Goal: Participate in discussion

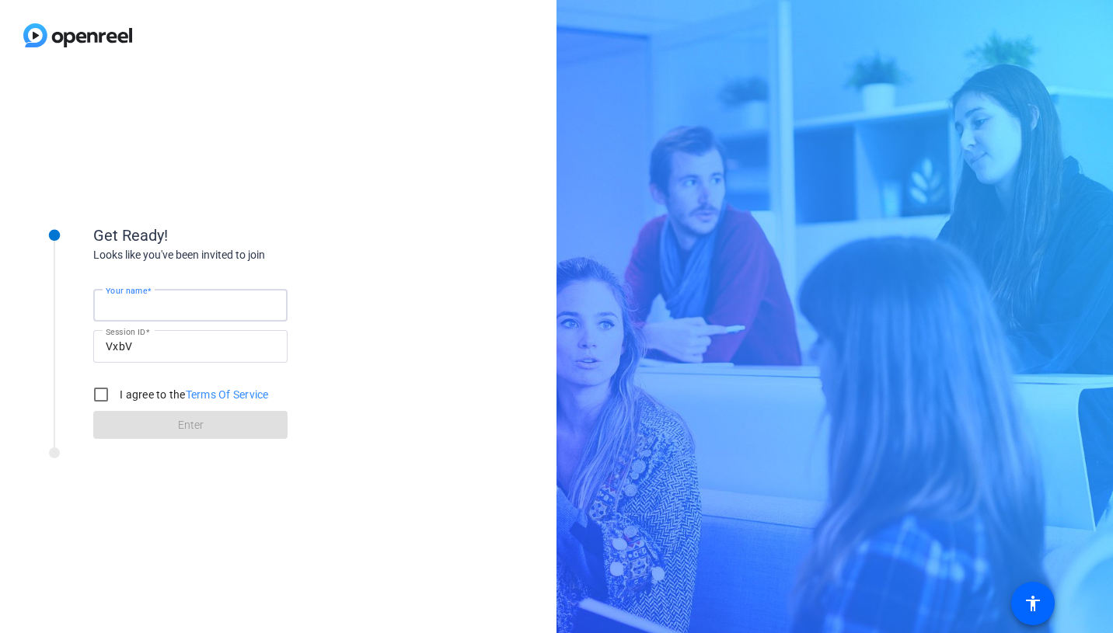
click at [182, 303] on input "Your name" at bounding box center [190, 305] width 169 height 19
type input "[PERSON_NAME]"
click at [106, 395] on input "I agree to the Terms Of Service" at bounding box center [100, 394] width 31 height 31
checkbox input "true"
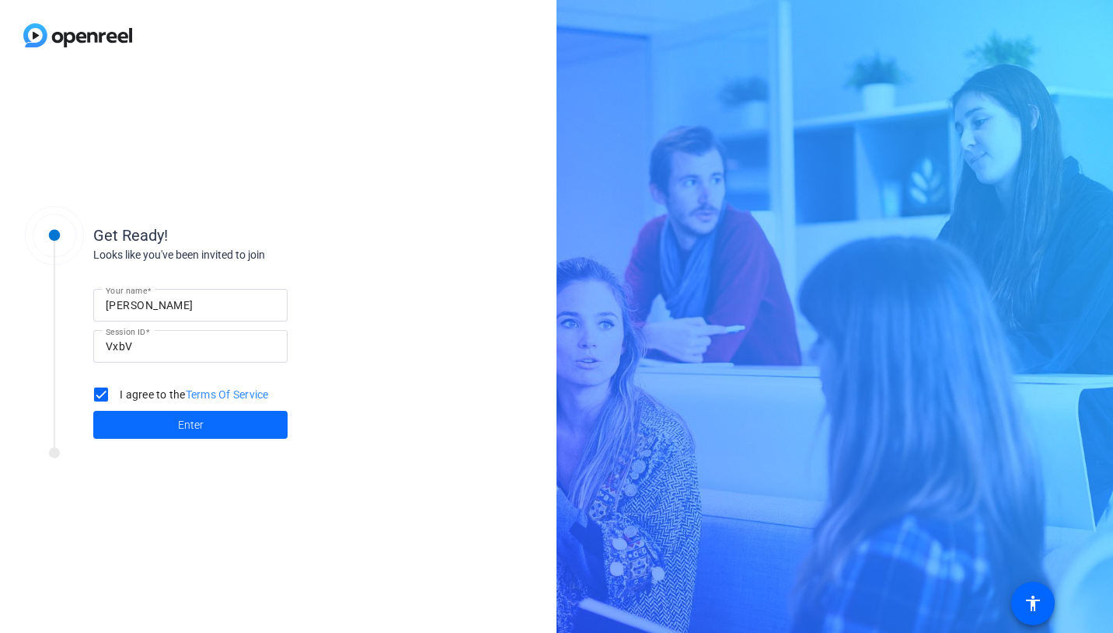
click at [141, 416] on span at bounding box center [190, 424] width 194 height 37
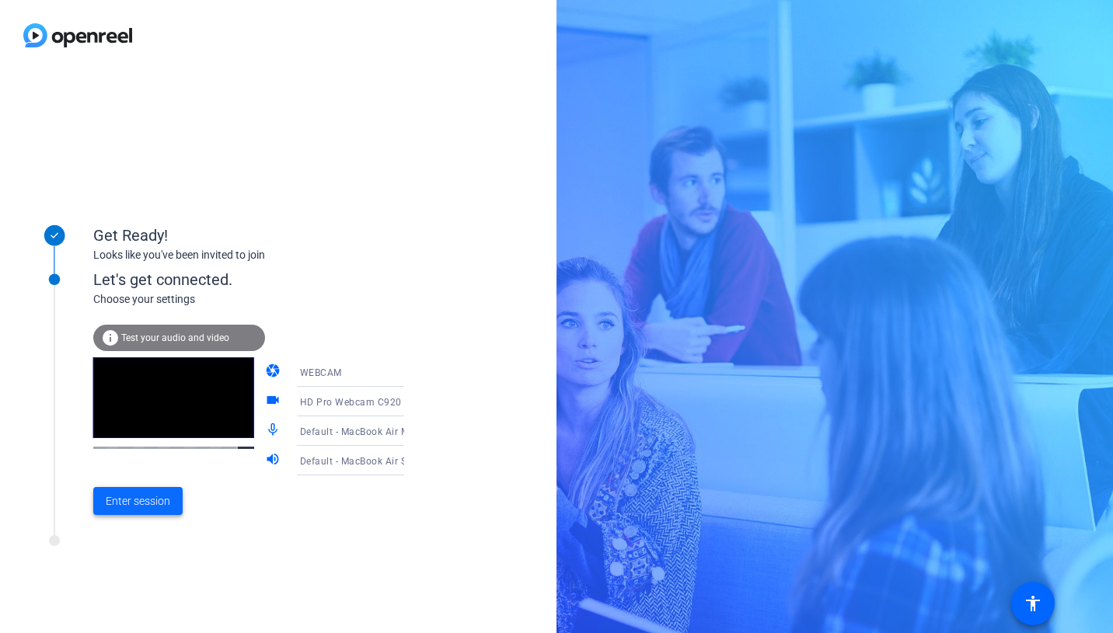
click at [154, 503] on span "Enter session" at bounding box center [138, 501] width 64 height 16
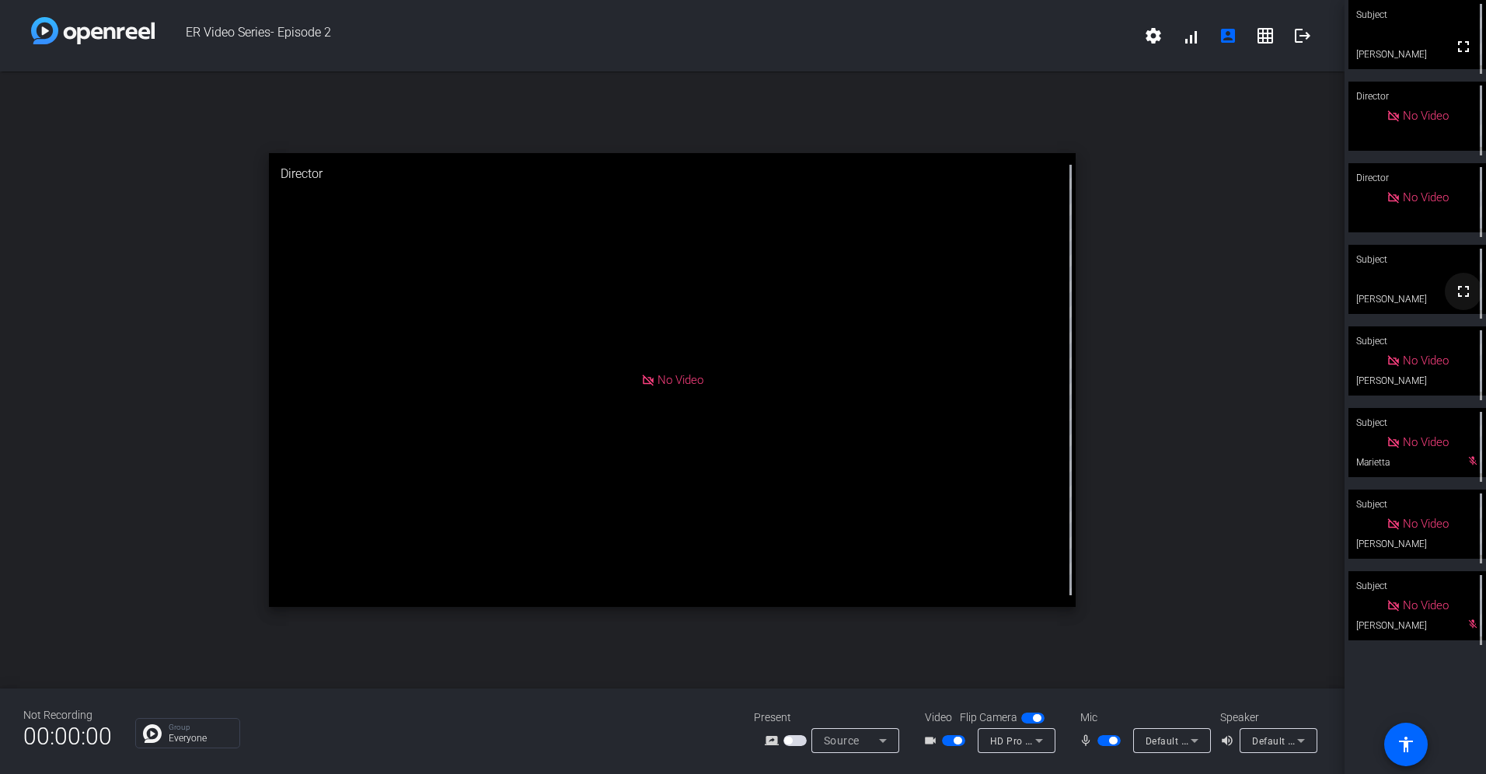
click at [1112, 300] on mat-icon "fullscreen" at bounding box center [1463, 291] width 19 height 19
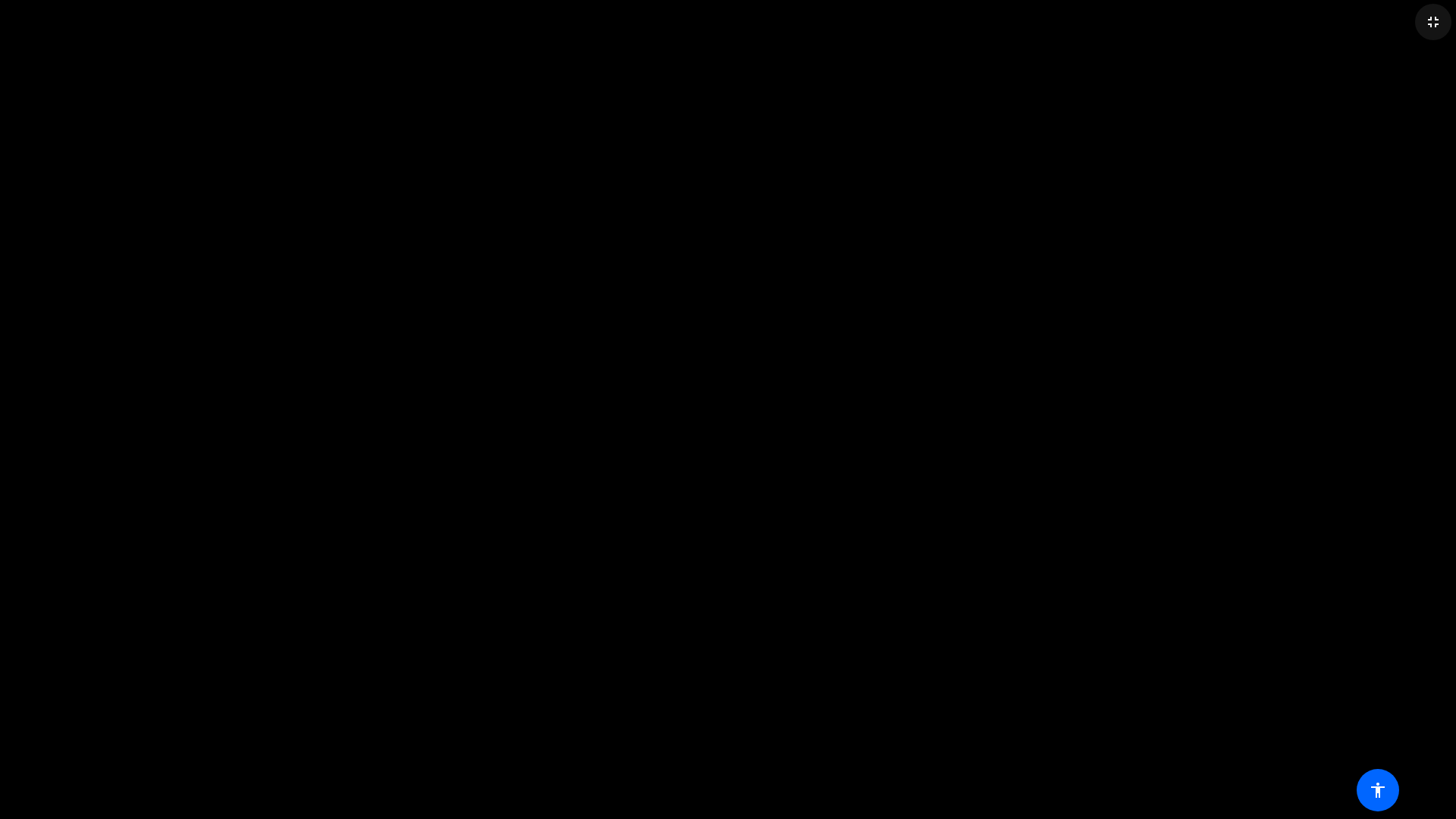
click at [1085, 24] on mat-icon "fullscreen_exit" at bounding box center [1433, 21] width 19 height 19
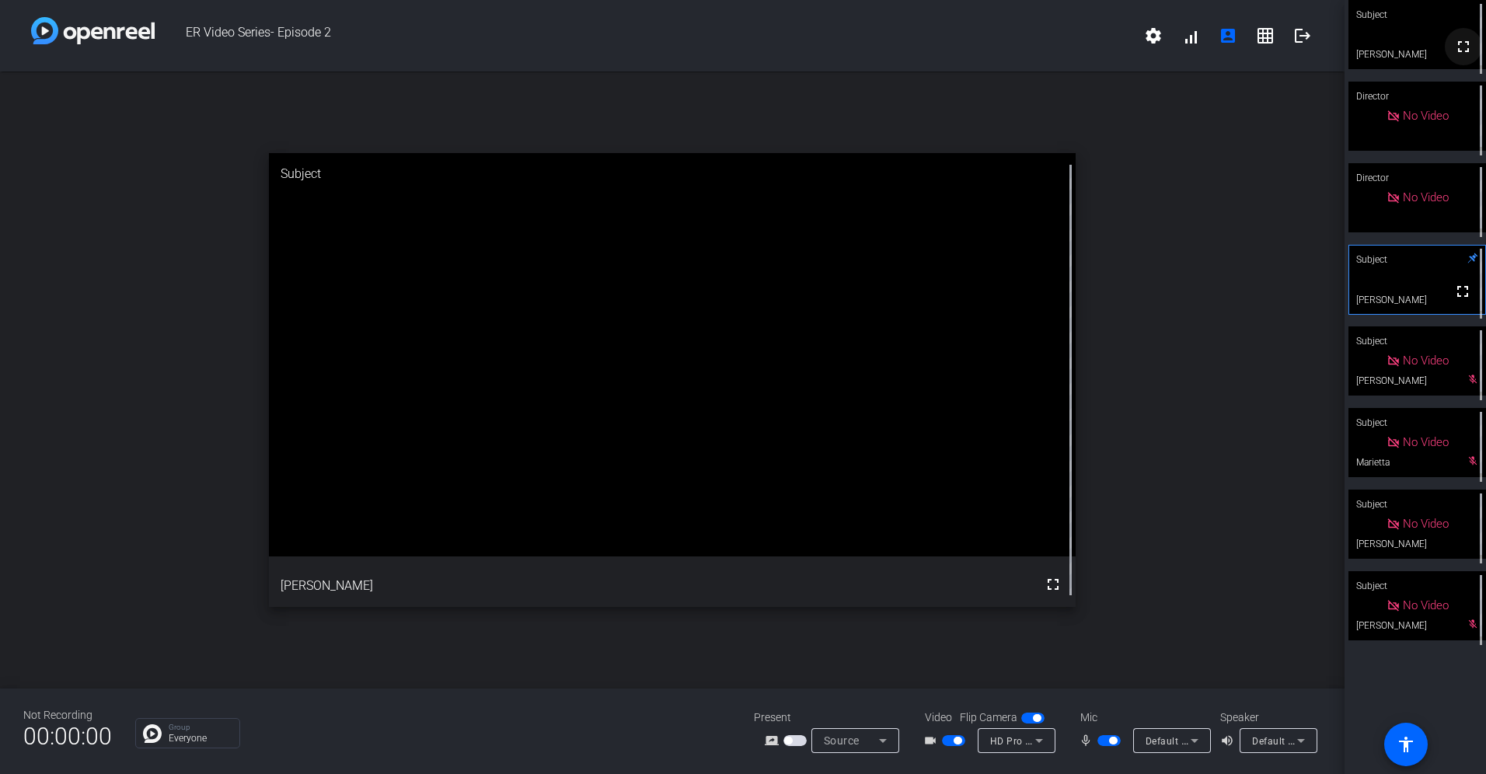
click at [1112, 54] on mat-icon "fullscreen" at bounding box center [1463, 46] width 19 height 19
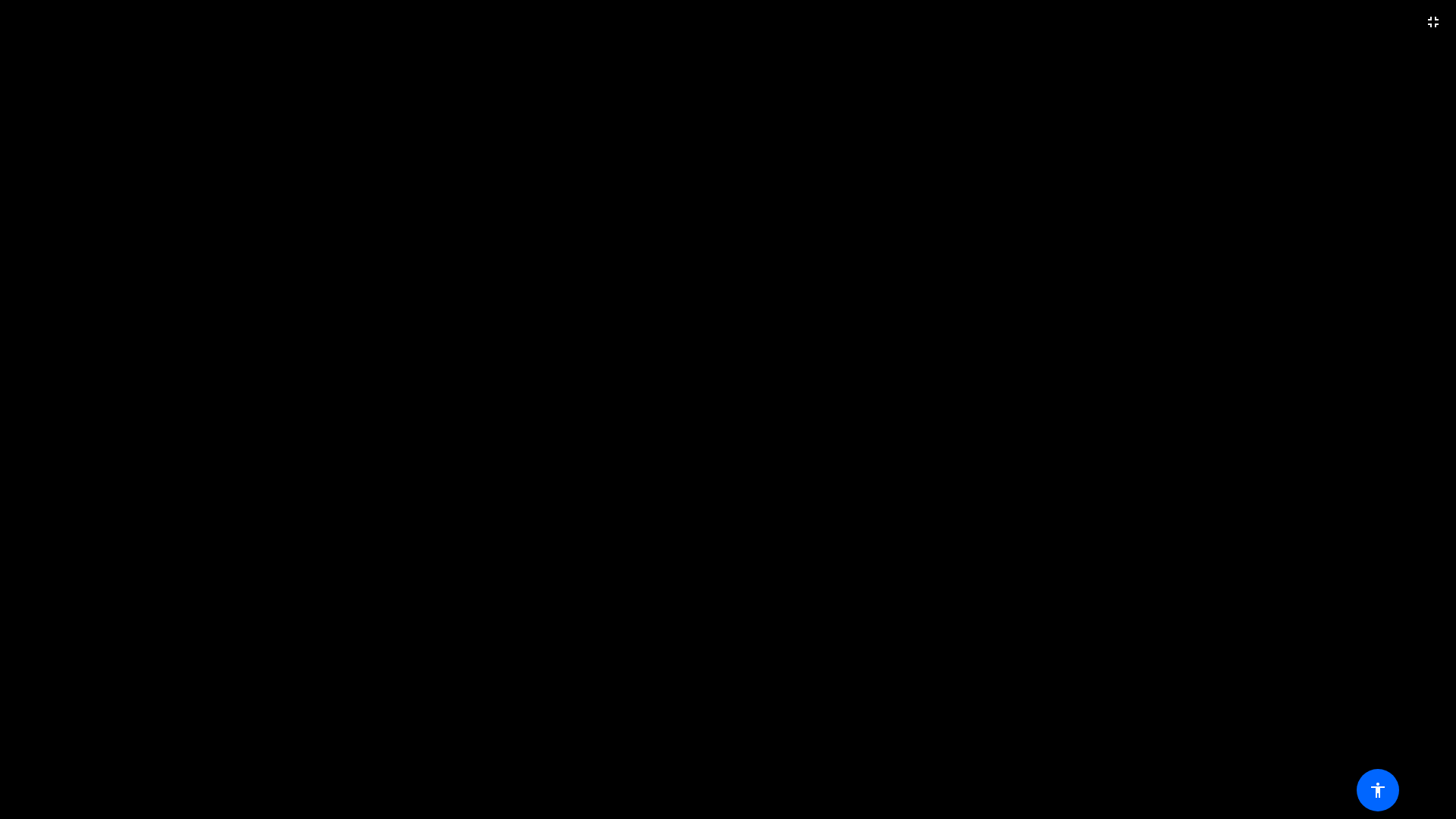
click at [1085, 62] on video at bounding box center [728, 409] width 1456 height 819
click at [1085, 454] on video at bounding box center [728, 409] width 1456 height 819
click at [694, 617] on video at bounding box center [728, 409] width 1456 height 819
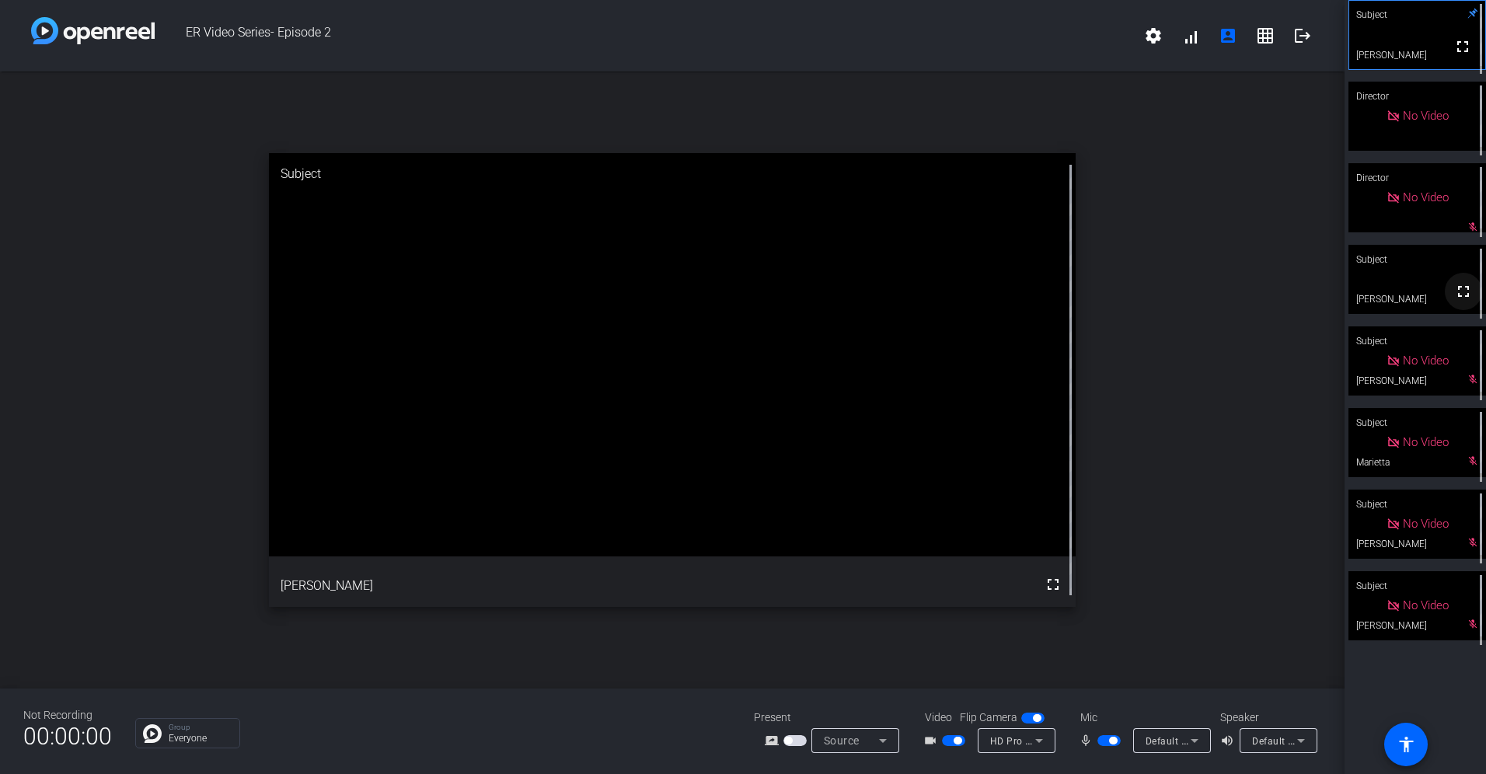
click at [1112, 301] on mat-icon "fullscreen" at bounding box center [1463, 291] width 19 height 19
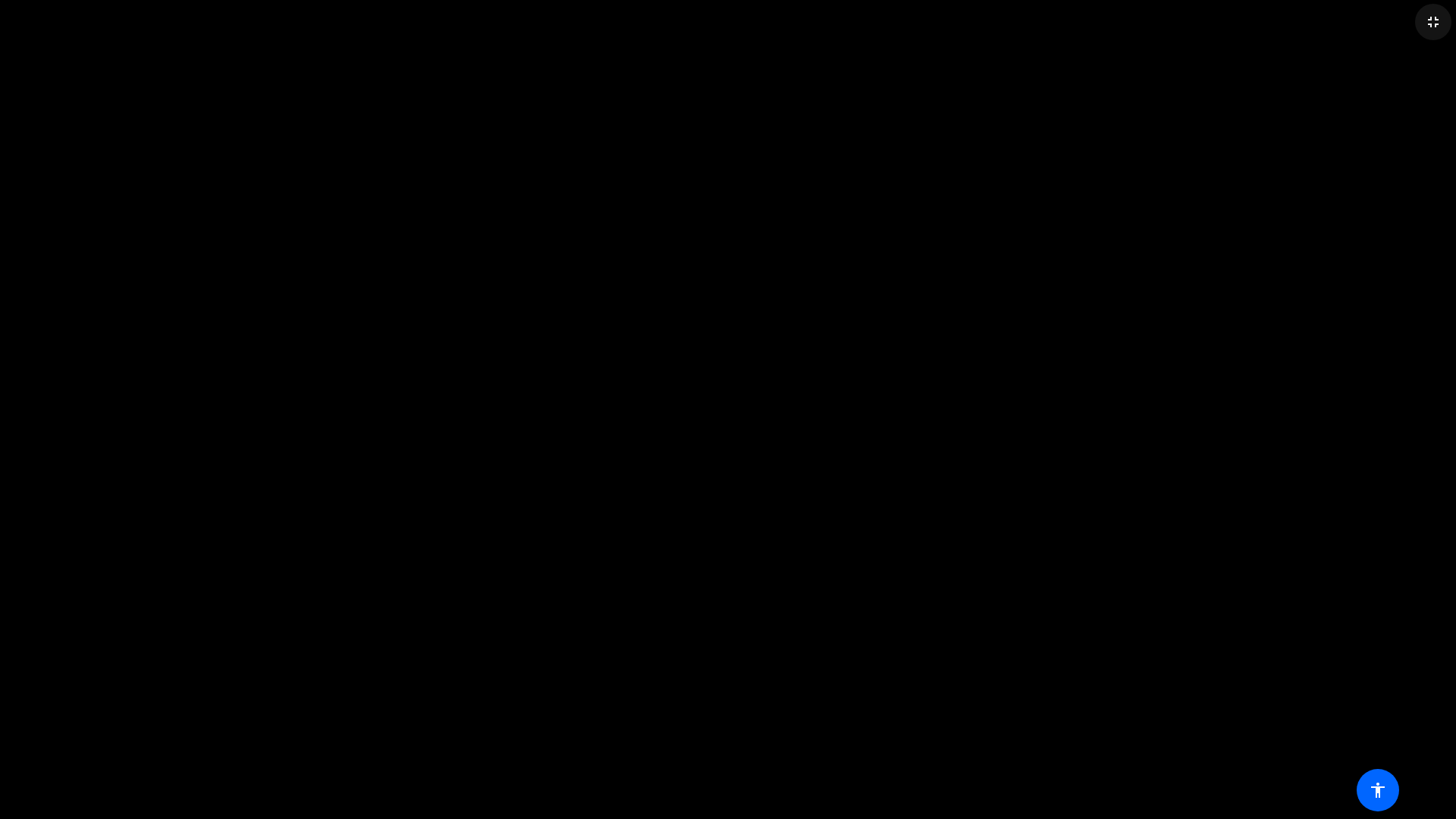
click at [1085, 20] on mat-icon "fullscreen_exit" at bounding box center [1433, 21] width 19 height 19
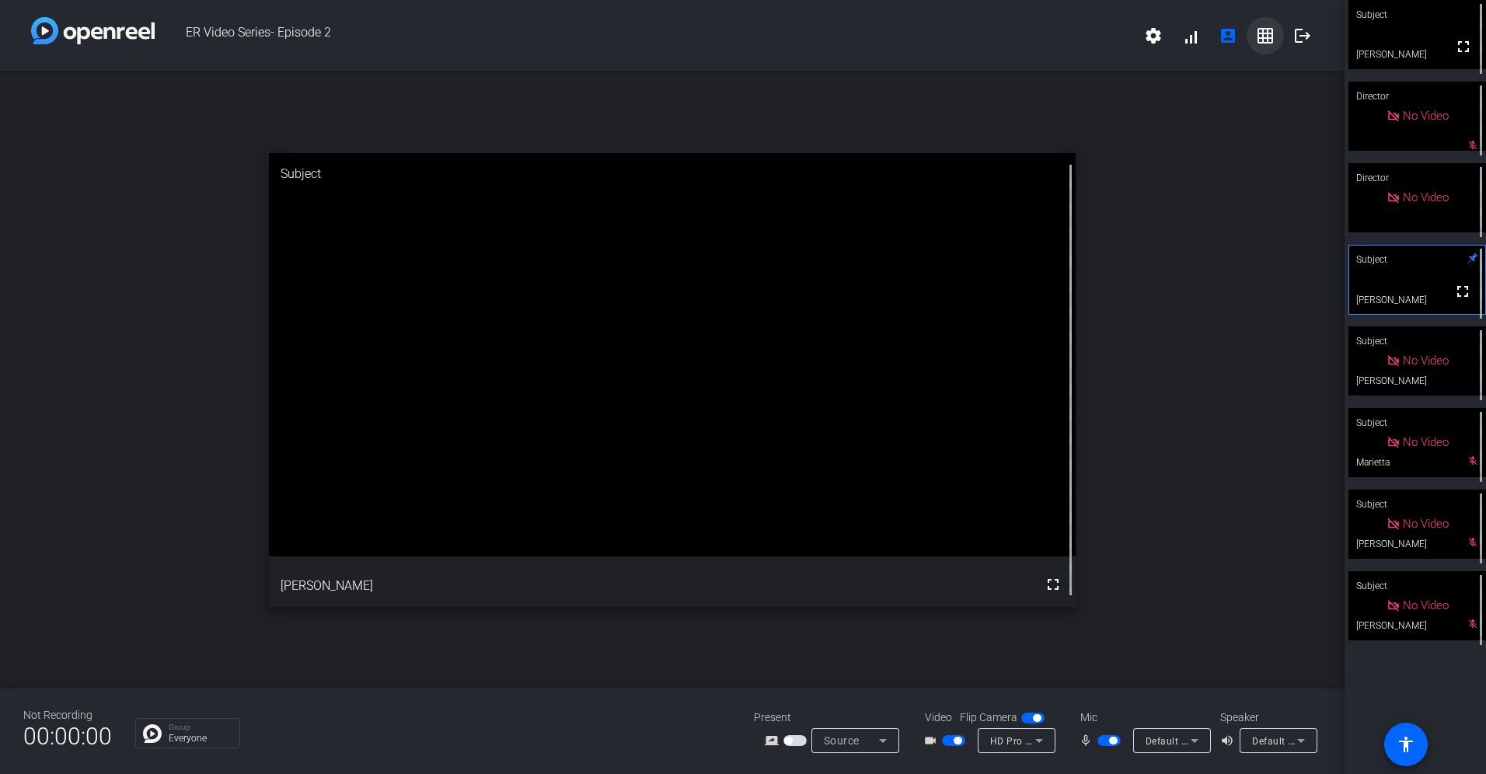
click at [1112, 38] on mat-icon "grid_on" at bounding box center [1265, 35] width 19 height 19
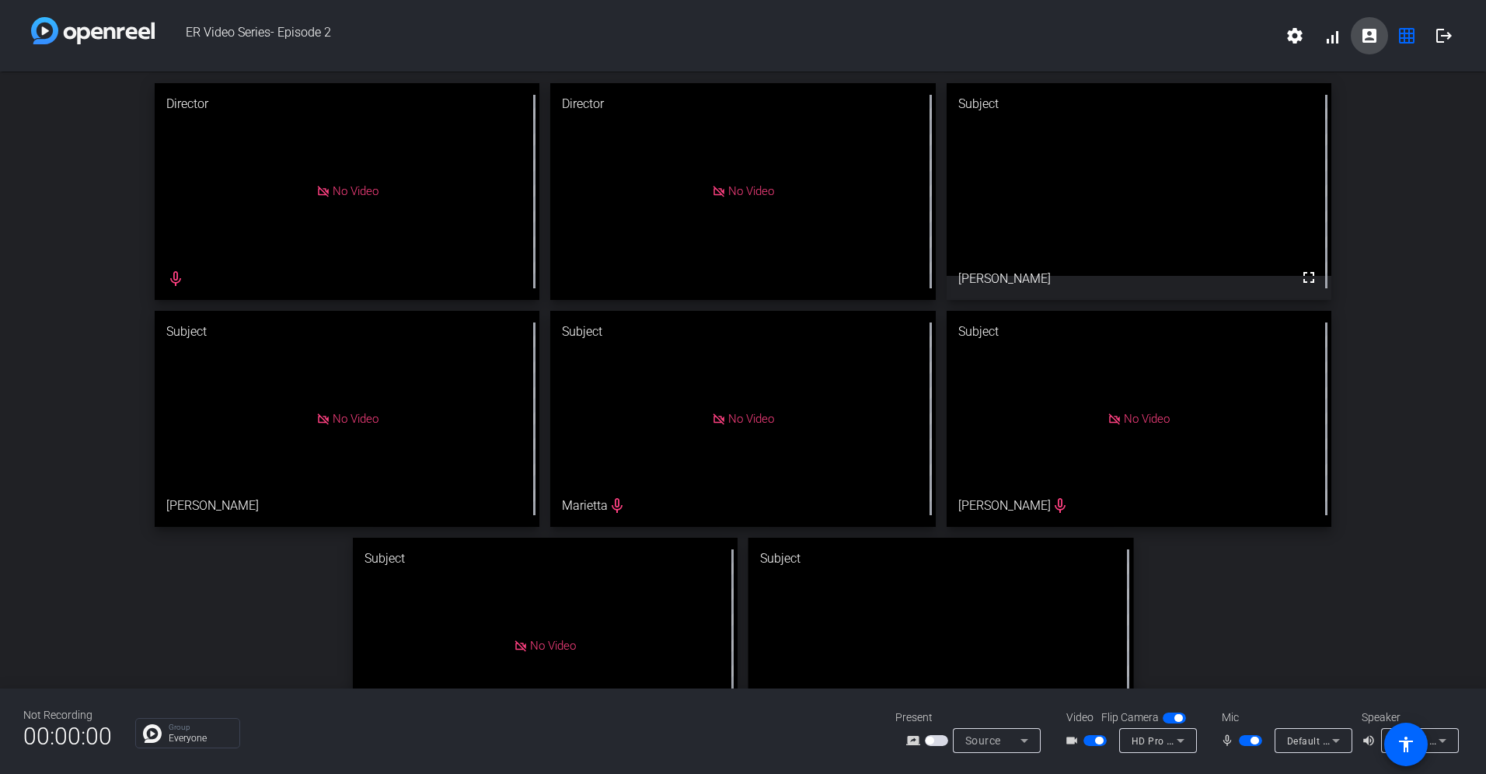
click at [1112, 37] on mat-icon "account_box" at bounding box center [1369, 35] width 19 height 19
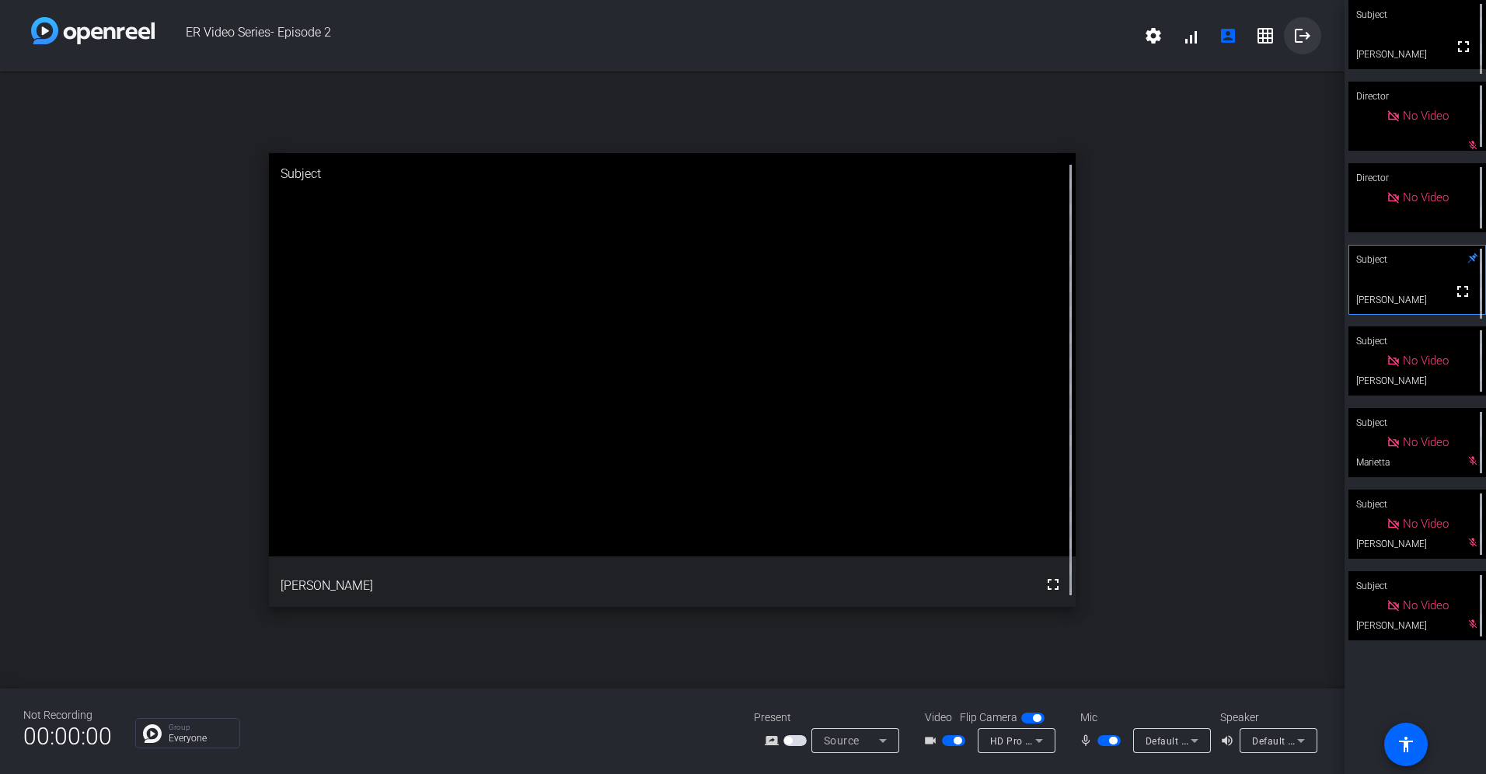
drag, startPoint x: 1430, startPoint y: 16, endPoint x: 1290, endPoint y: 46, distance: 143.9
click at [1112, 46] on div "ER Video Series- Episode 2 settings signal_cellular_alt account_box grid_on log…" at bounding box center [743, 387] width 1486 height 774
click at [1112, 297] on mat-icon "fullscreen" at bounding box center [1462, 291] width 19 height 19
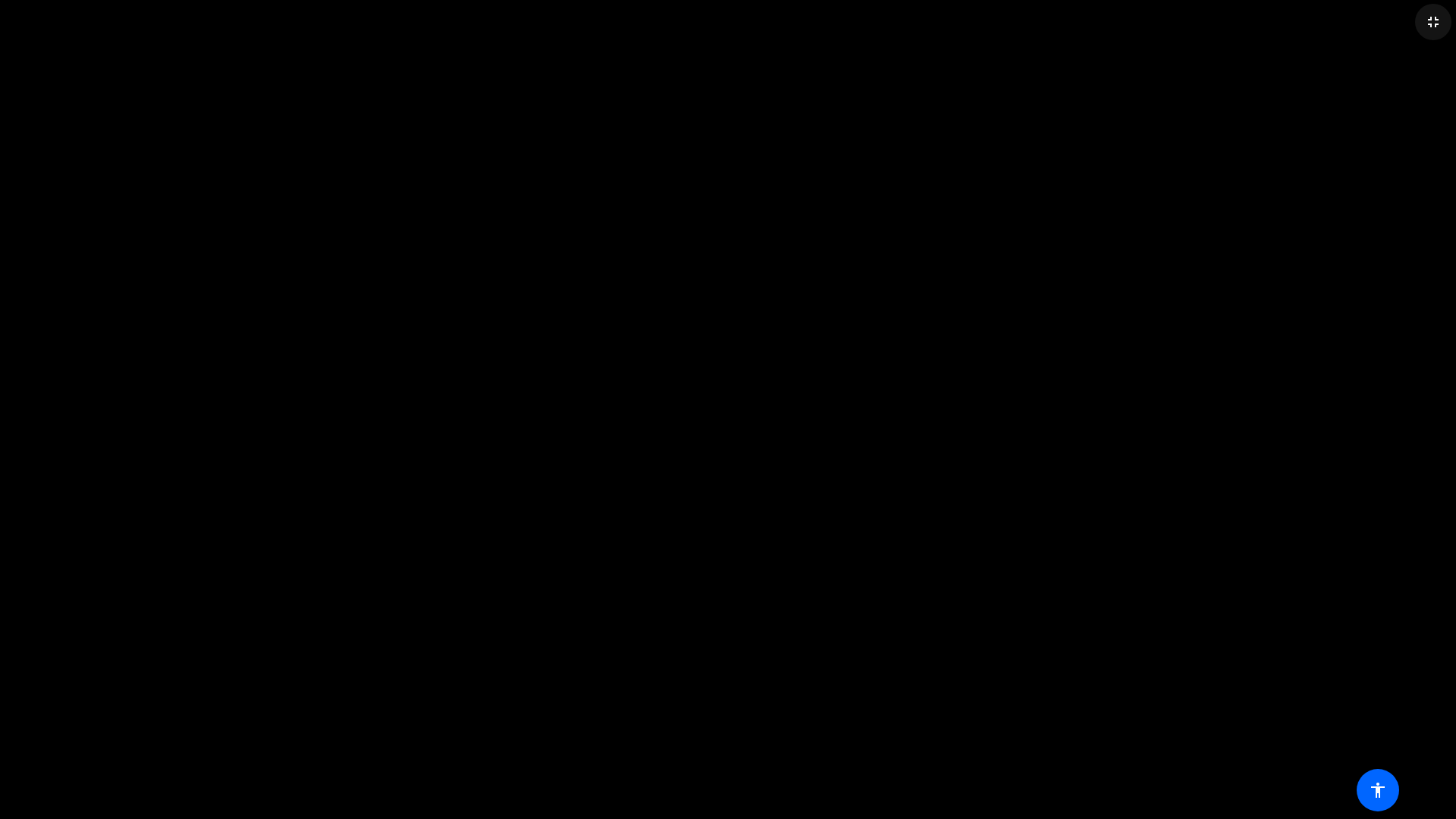
click at [1085, 27] on mat-icon "fullscreen_exit" at bounding box center [1433, 21] width 19 height 19
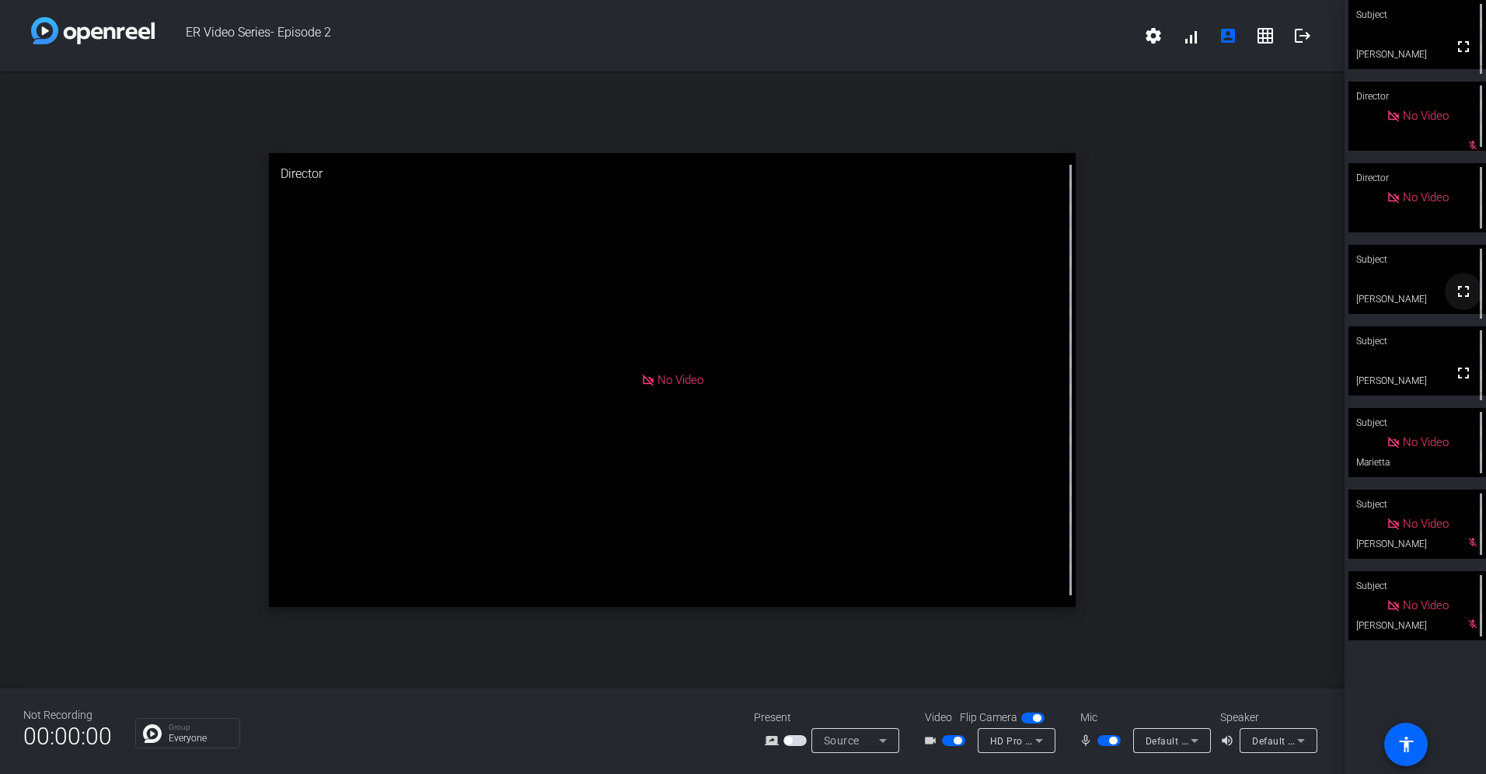
click at [1112, 301] on mat-icon "fullscreen" at bounding box center [1463, 291] width 19 height 19
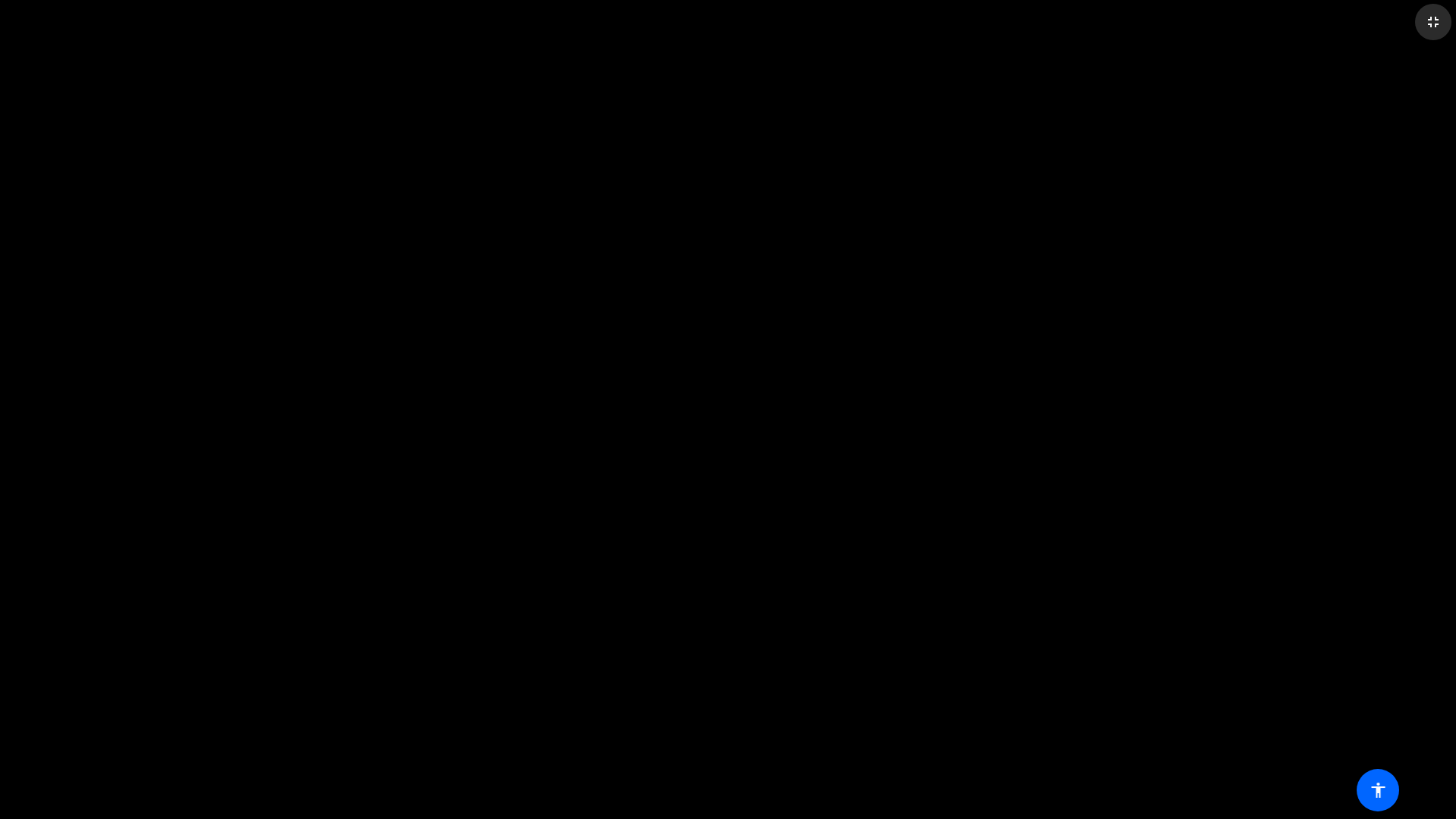
click at [1085, 25] on mat-icon "fullscreen_exit" at bounding box center [1433, 21] width 19 height 19
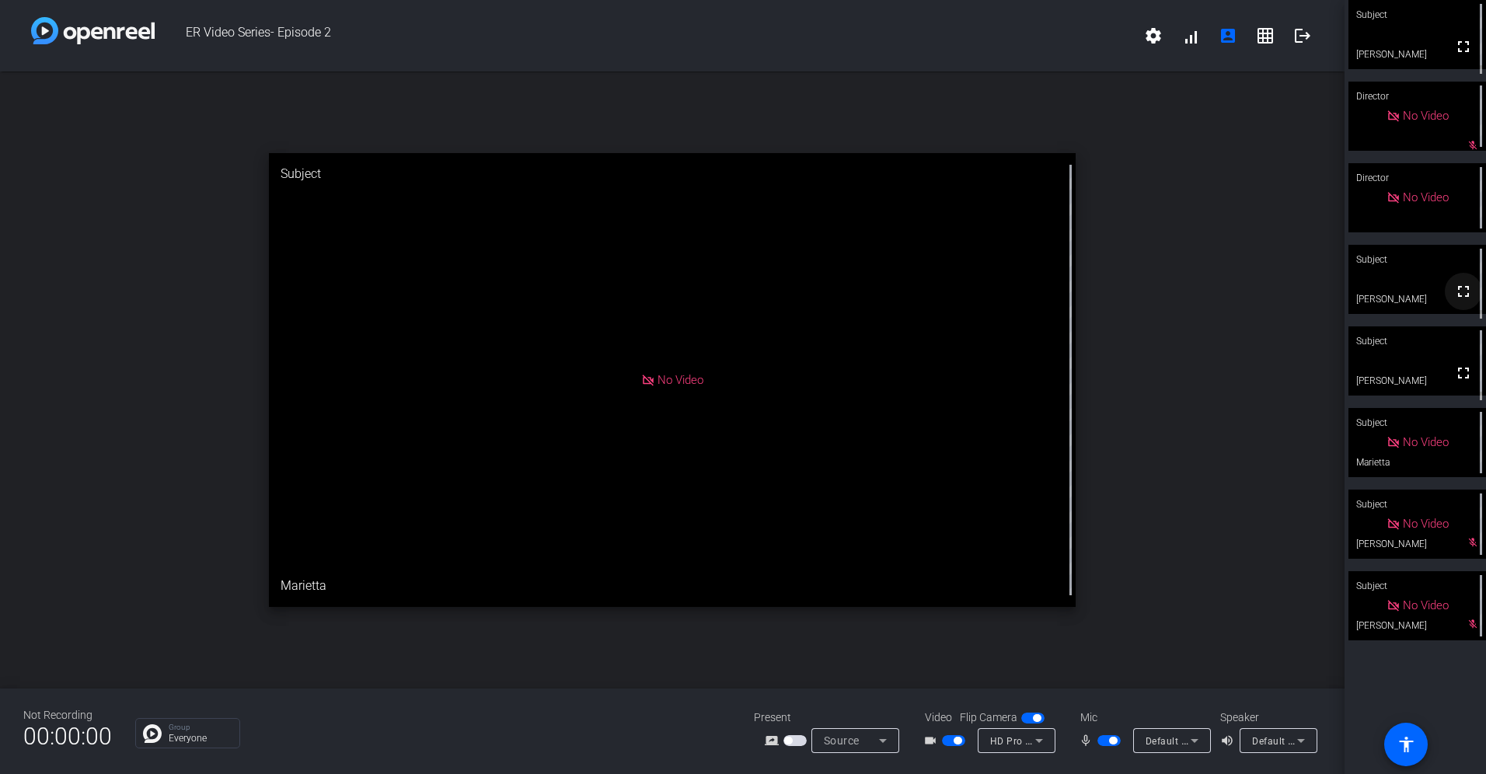
click at [1112, 300] on mat-icon "fullscreen" at bounding box center [1463, 291] width 19 height 19
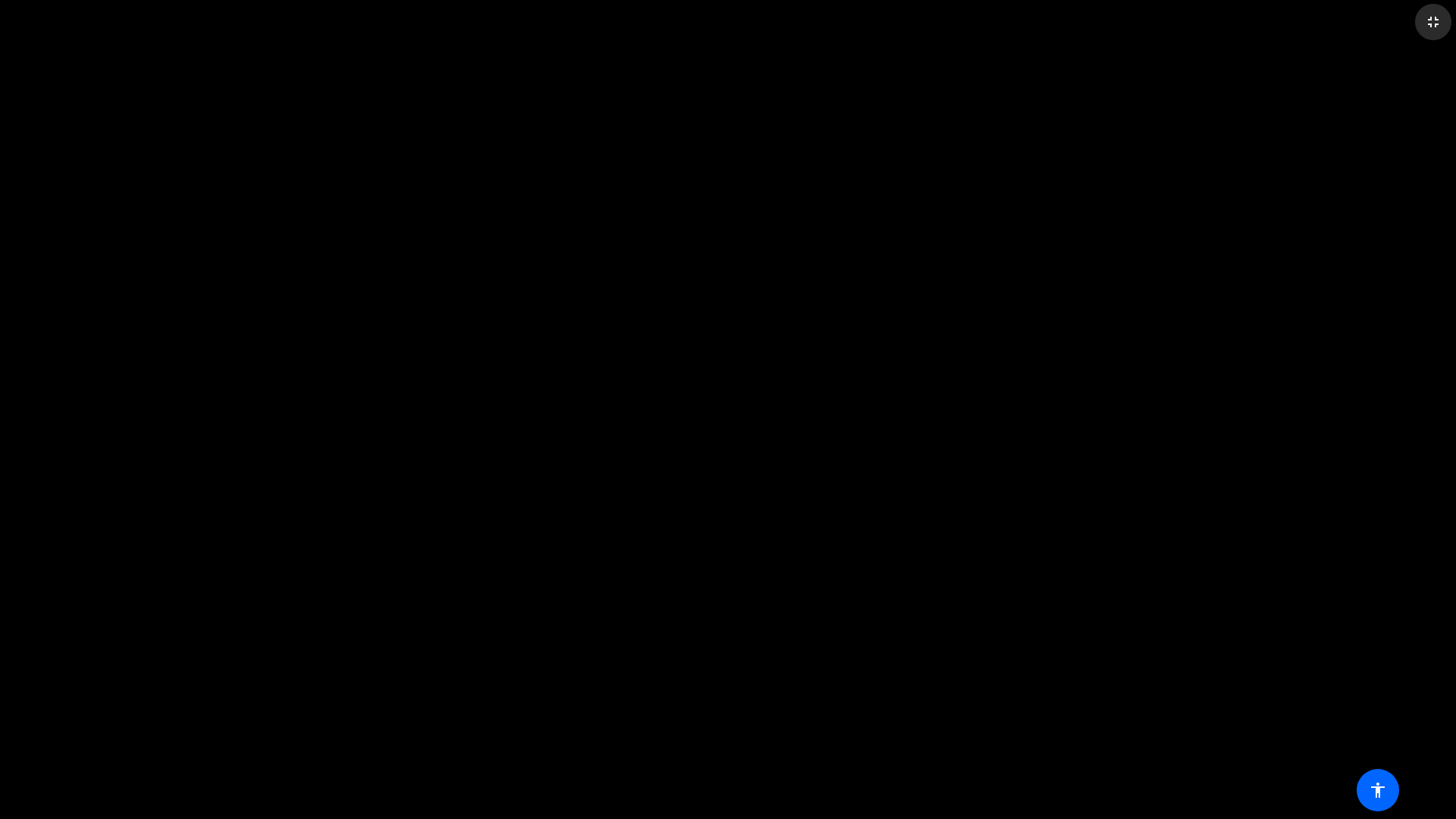
click at [1085, 26] on mat-icon "fullscreen_exit" at bounding box center [1433, 21] width 19 height 19
